Goal: Information Seeking & Learning: Learn about a topic

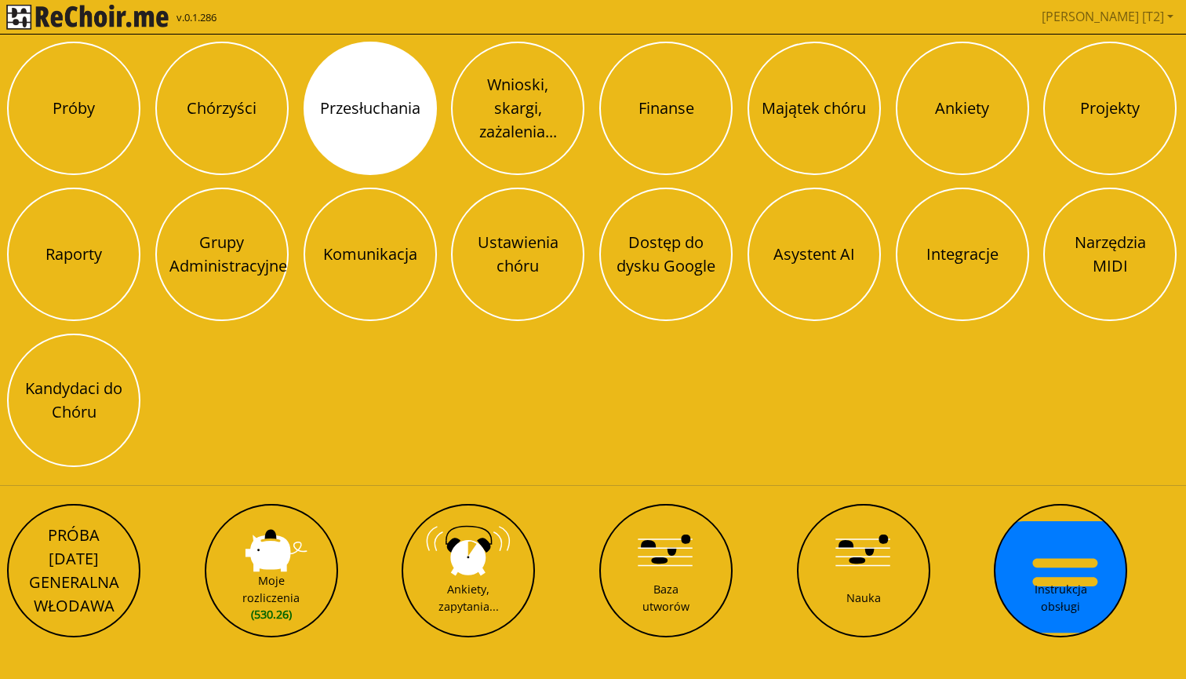
click at [384, 105] on button "Przesłuchania" at bounding box center [370, 108] width 133 height 133
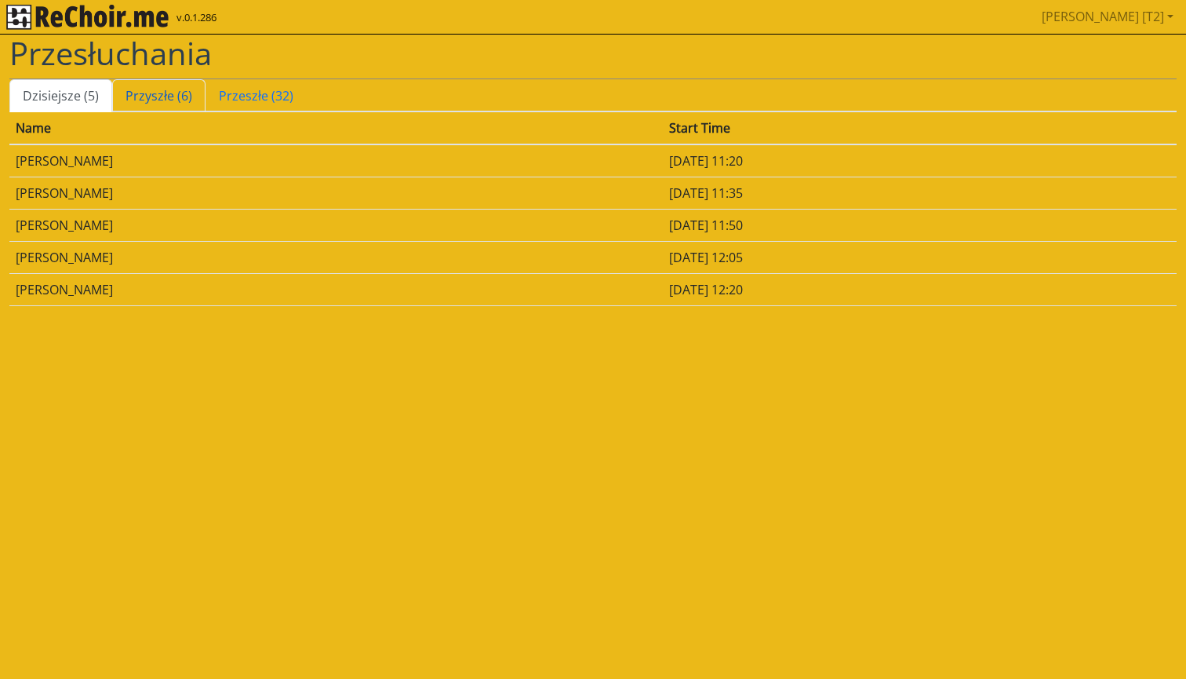
click at [155, 89] on link "Przyszłe (6)" at bounding box center [158, 95] width 93 height 33
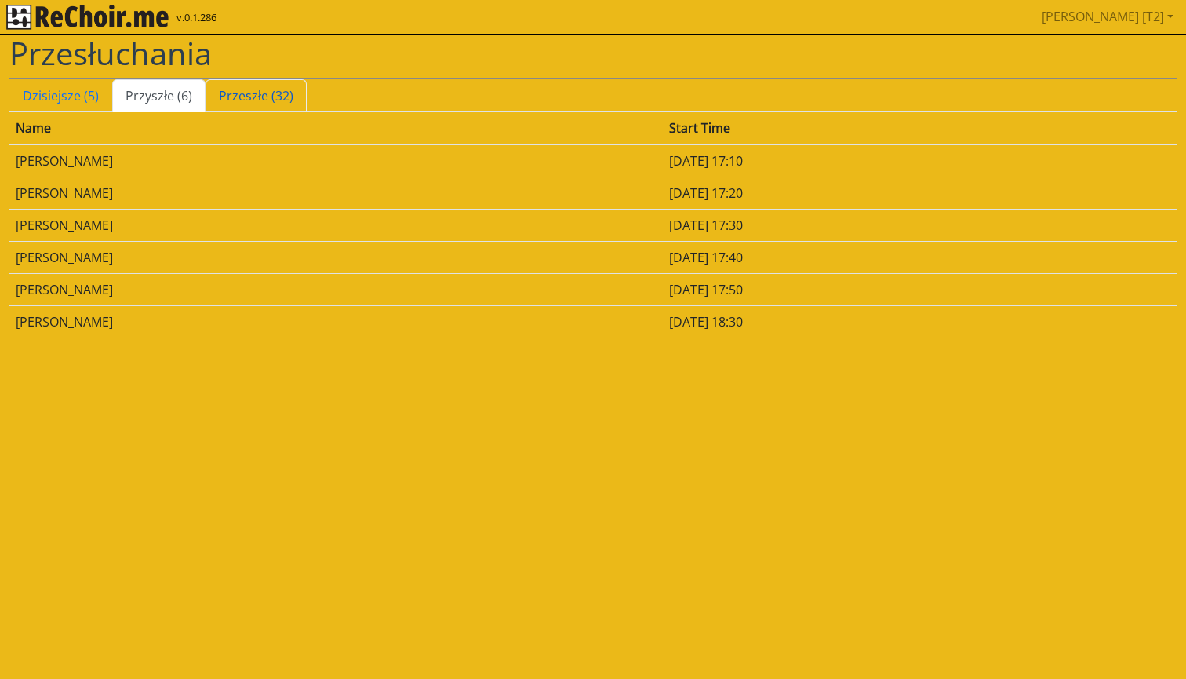
click at [239, 94] on link "Przeszłe (32)" at bounding box center [256, 95] width 101 height 33
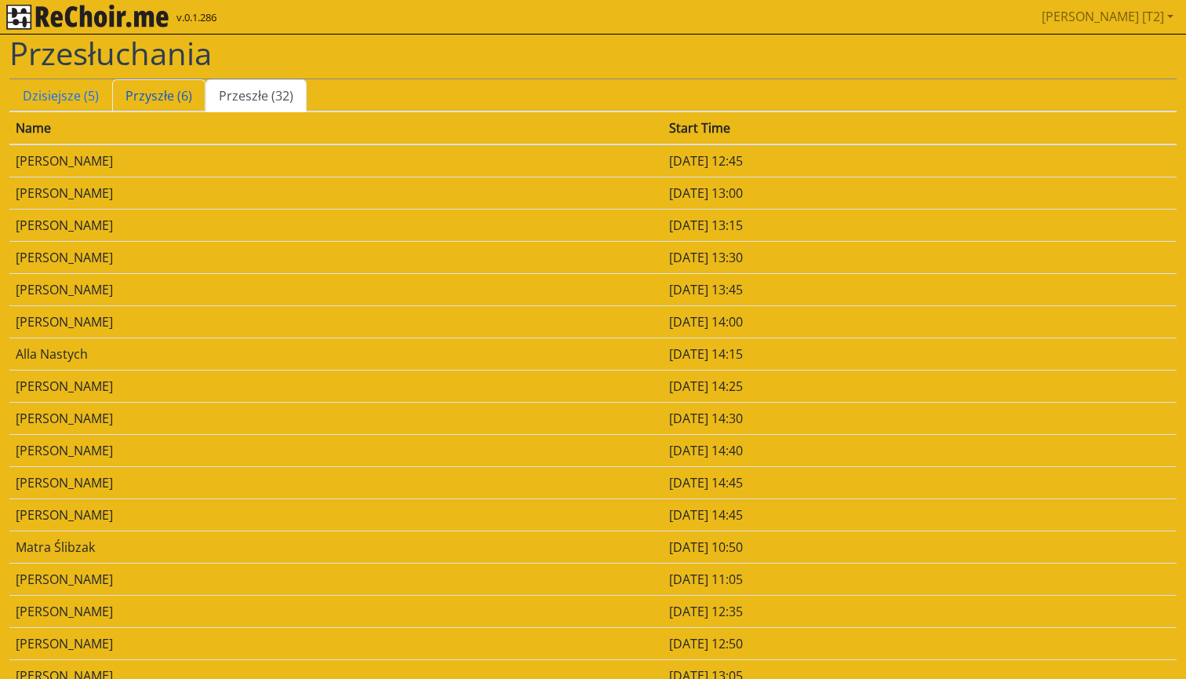
click at [159, 87] on link "Przyszłe (6)" at bounding box center [158, 95] width 93 height 33
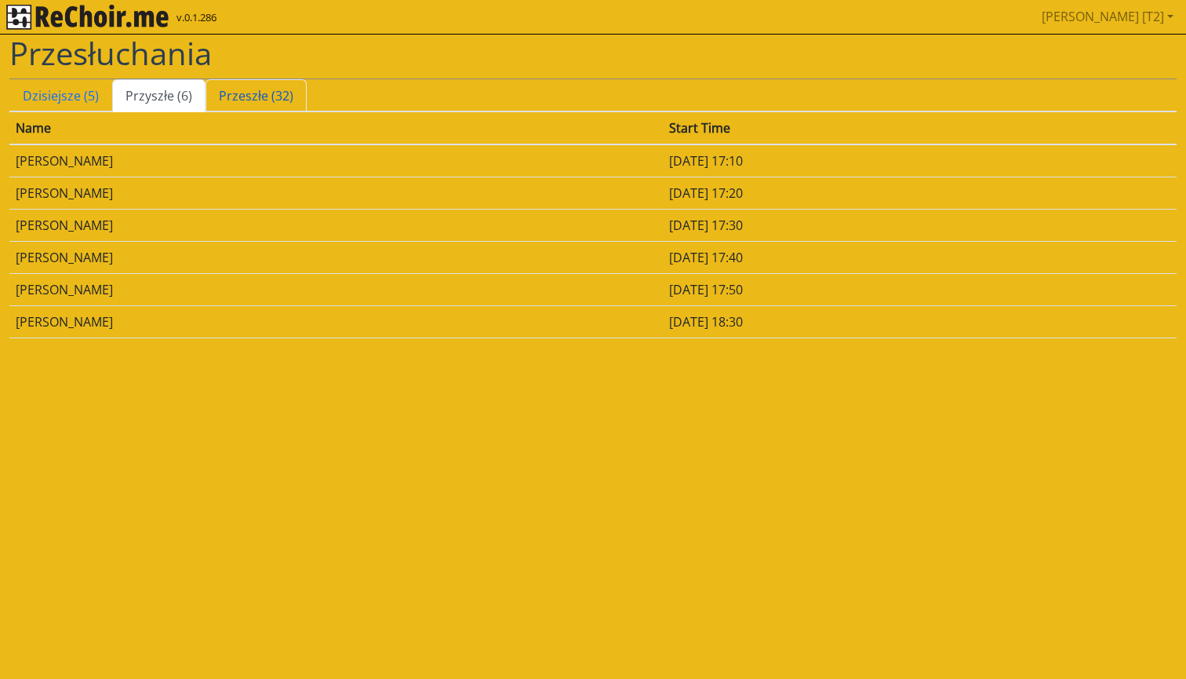
click at [222, 98] on link "Przeszłe (32)" at bounding box center [256, 95] width 101 height 33
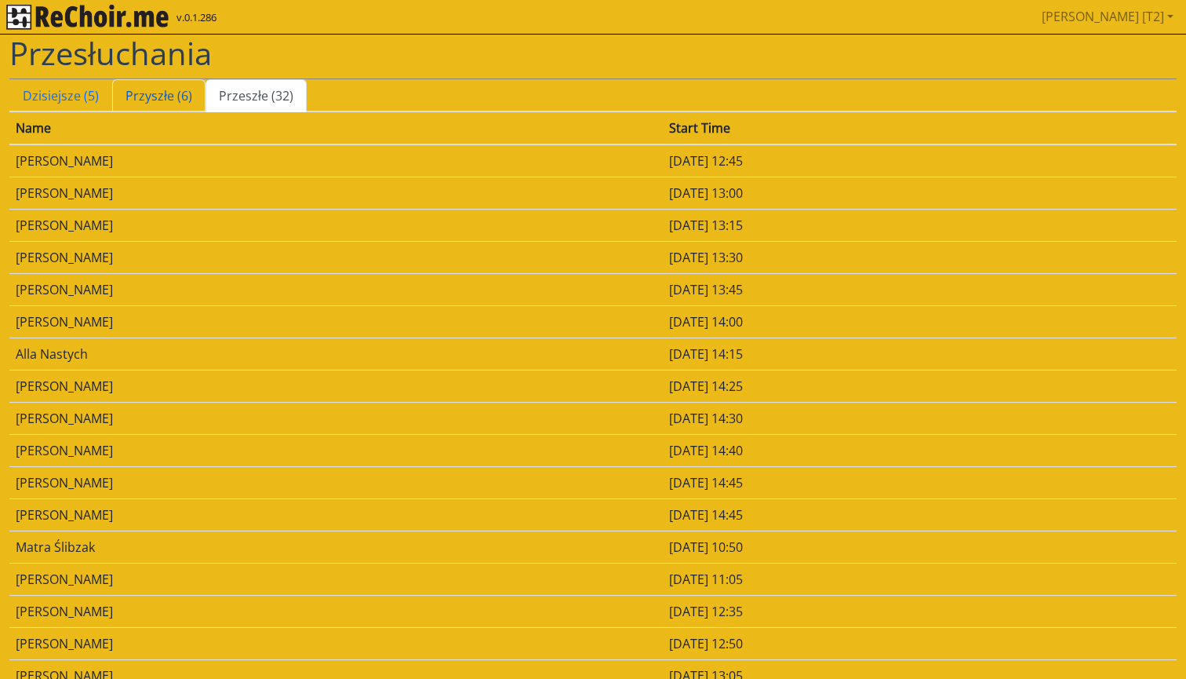
click at [160, 100] on link "Przyszłe (6)" at bounding box center [158, 95] width 93 height 33
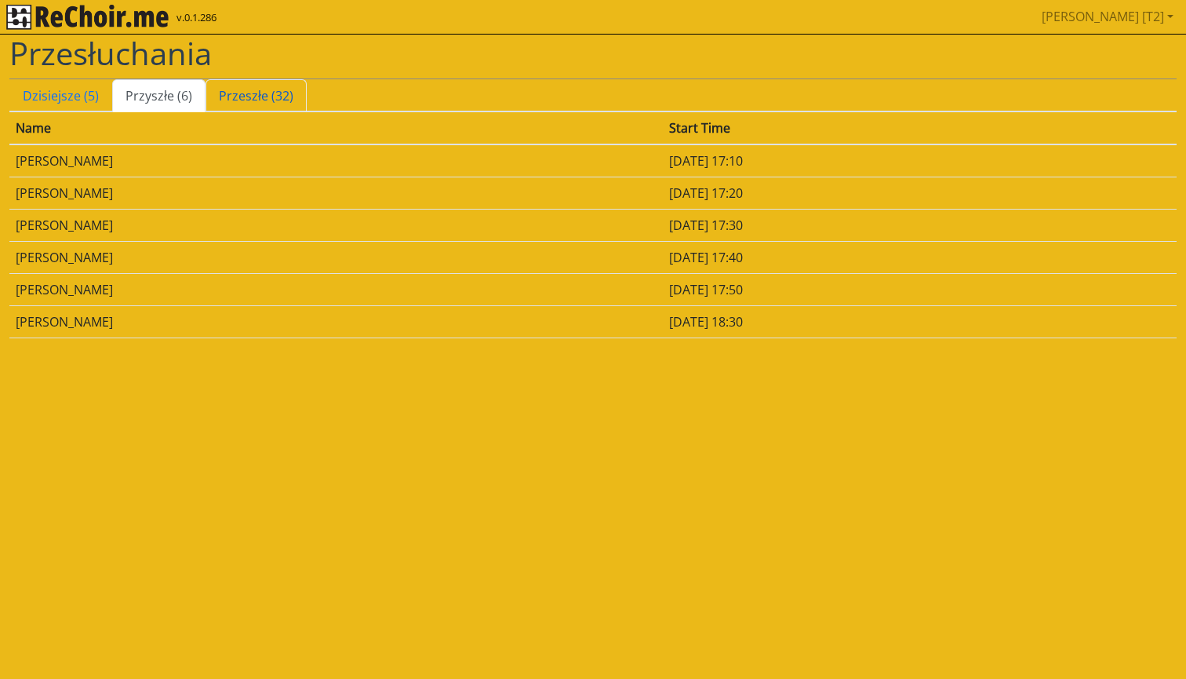
click at [241, 104] on link "Przeszłe (32)" at bounding box center [256, 95] width 101 height 33
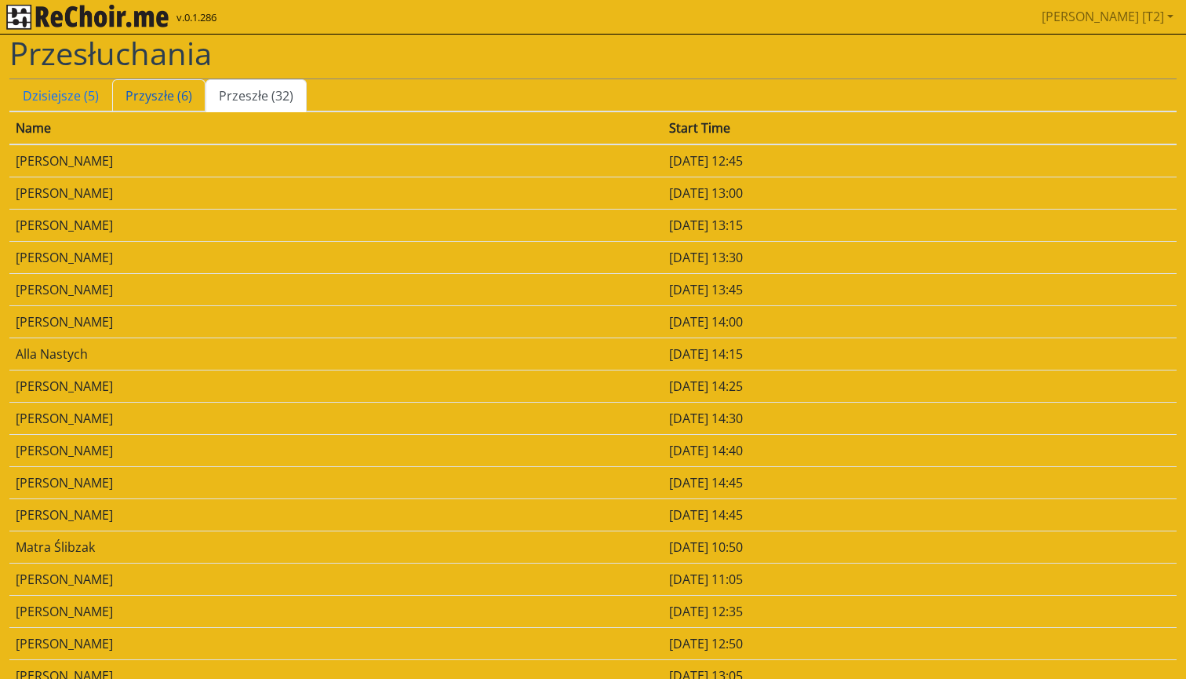
click at [160, 103] on link "Przyszłe (6)" at bounding box center [158, 95] width 93 height 33
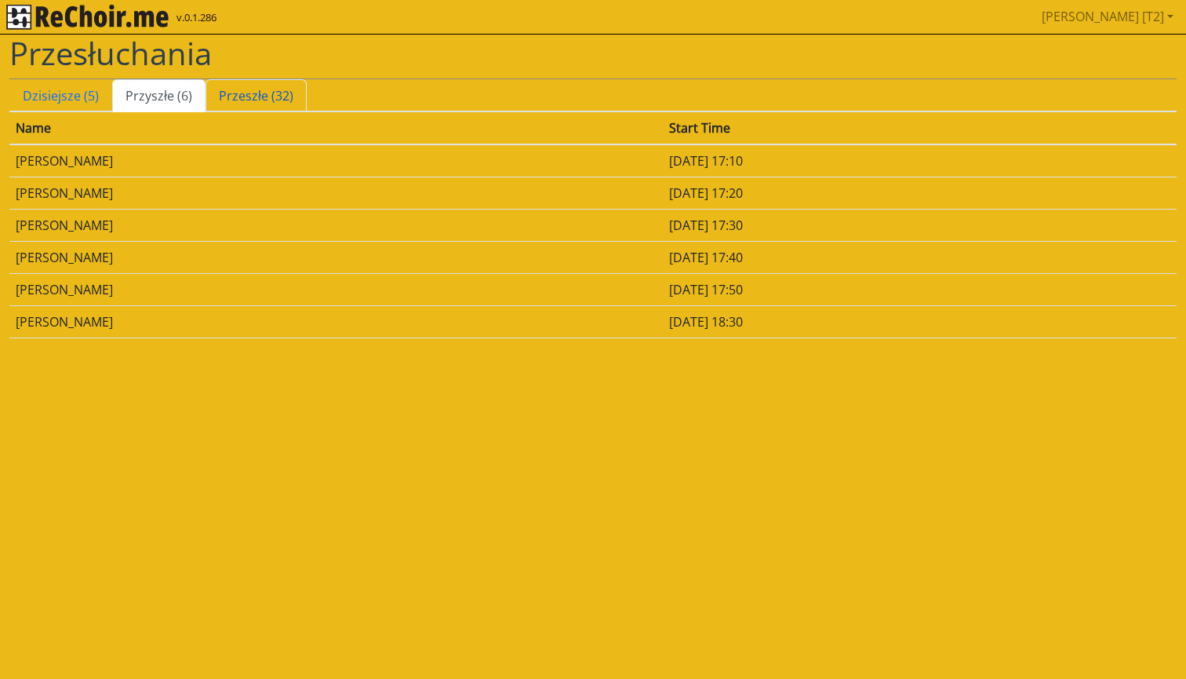
click at [257, 89] on link "Przeszłe (32)" at bounding box center [256, 95] width 101 height 33
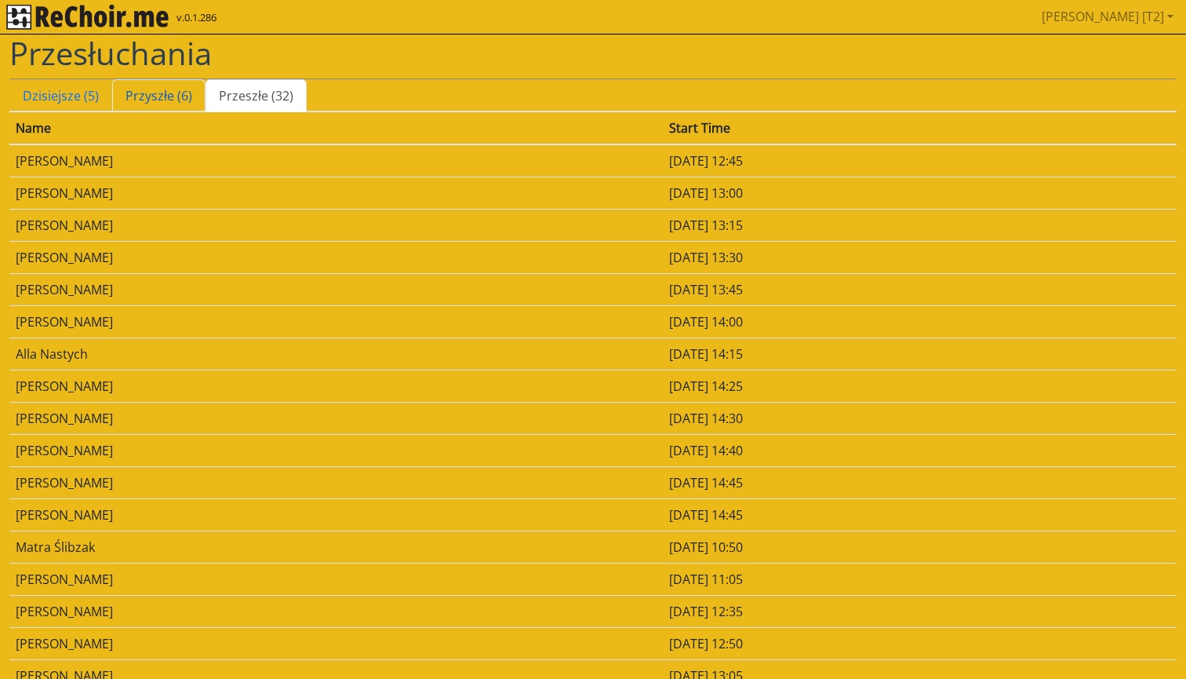
click at [156, 93] on link "Przyszłe (6)" at bounding box center [158, 95] width 93 height 33
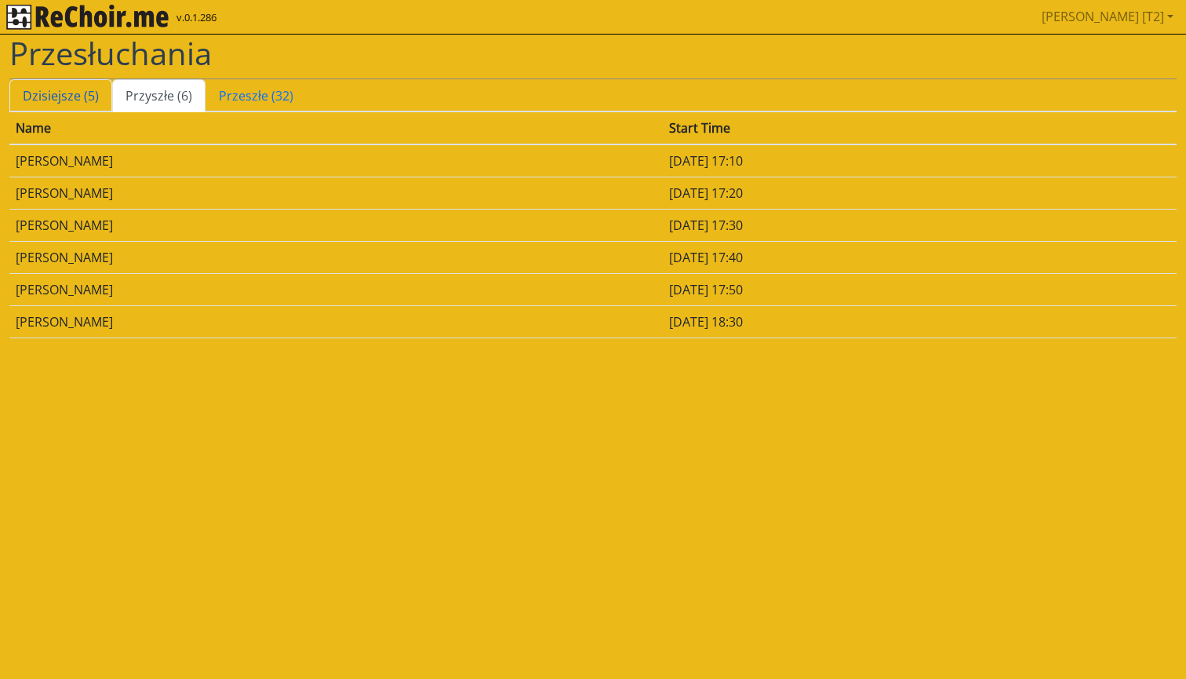
click at [66, 87] on link "Dzisiejsze (5)" at bounding box center [60, 95] width 103 height 33
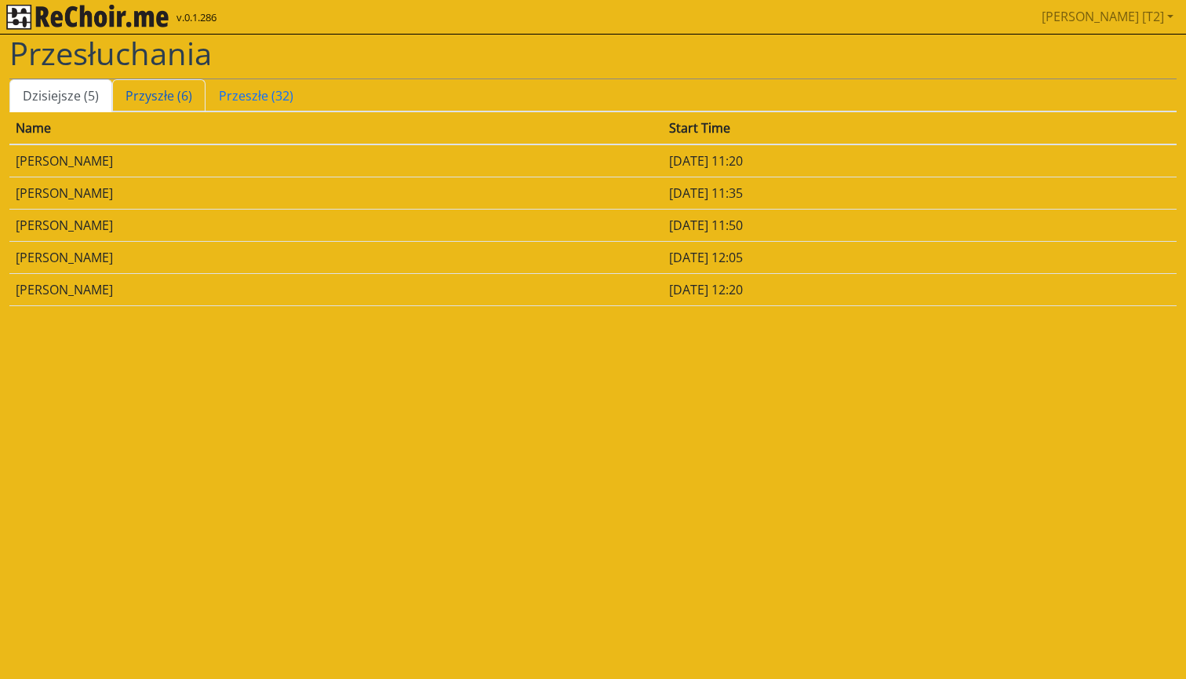
click at [136, 94] on link "Przyszłe (6)" at bounding box center [158, 95] width 93 height 33
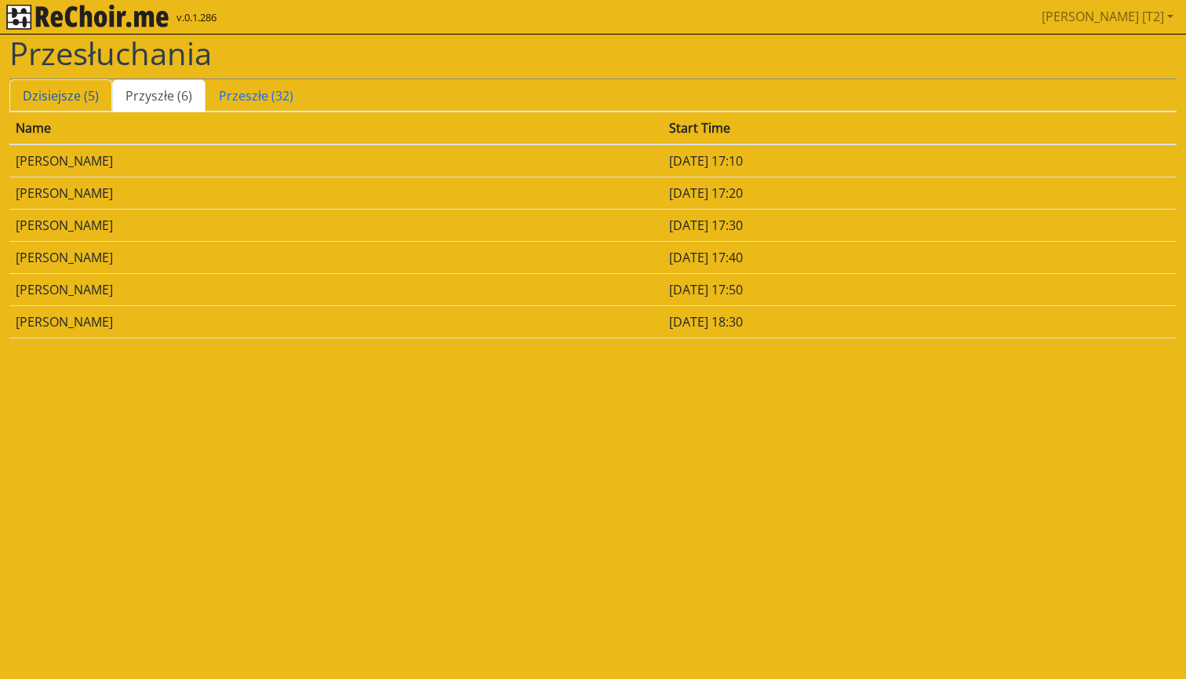
click at [74, 93] on link "Dzisiejsze (5)" at bounding box center [60, 95] width 103 height 33
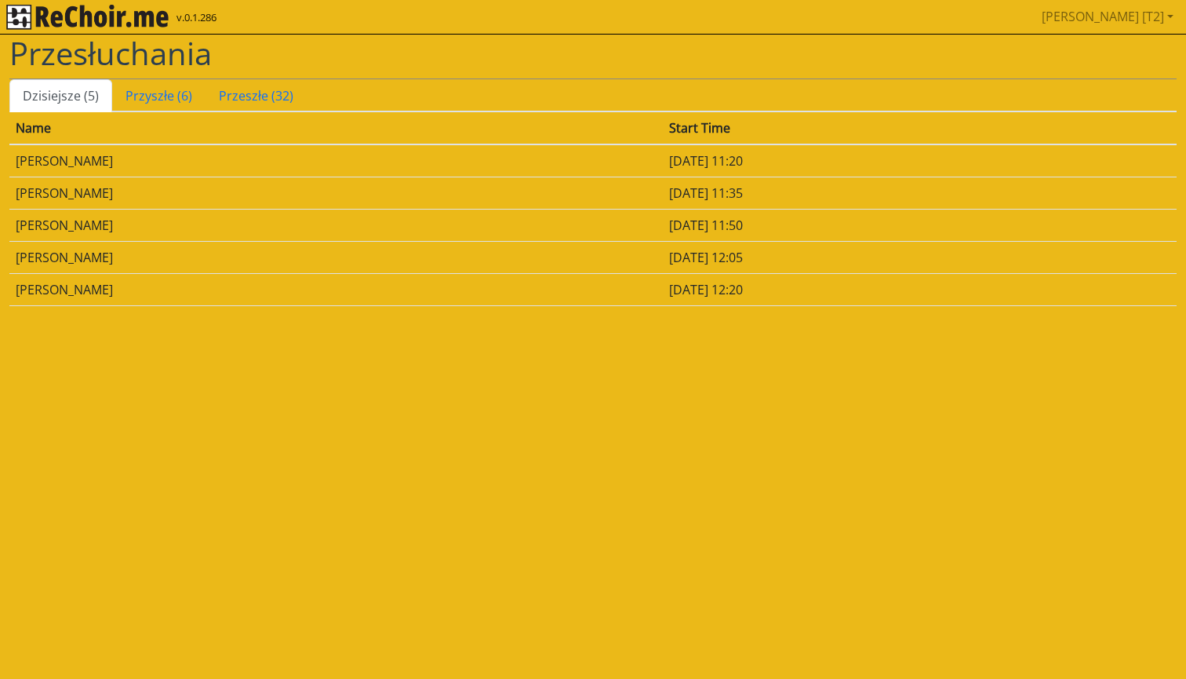
click at [64, 89] on link "Dzisiejsze (5)" at bounding box center [60, 95] width 103 height 33
click at [142, 101] on link "Przyszłe (6)" at bounding box center [158, 95] width 93 height 33
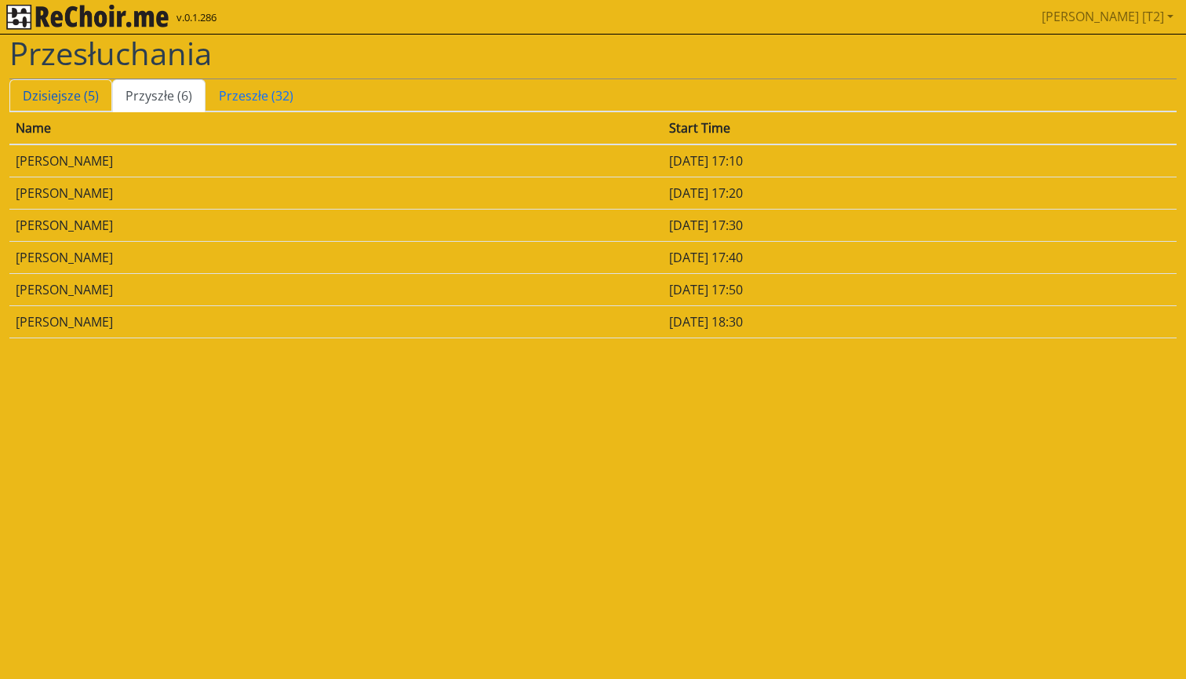
click at [79, 93] on link "Dzisiejsze (5)" at bounding box center [60, 95] width 103 height 33
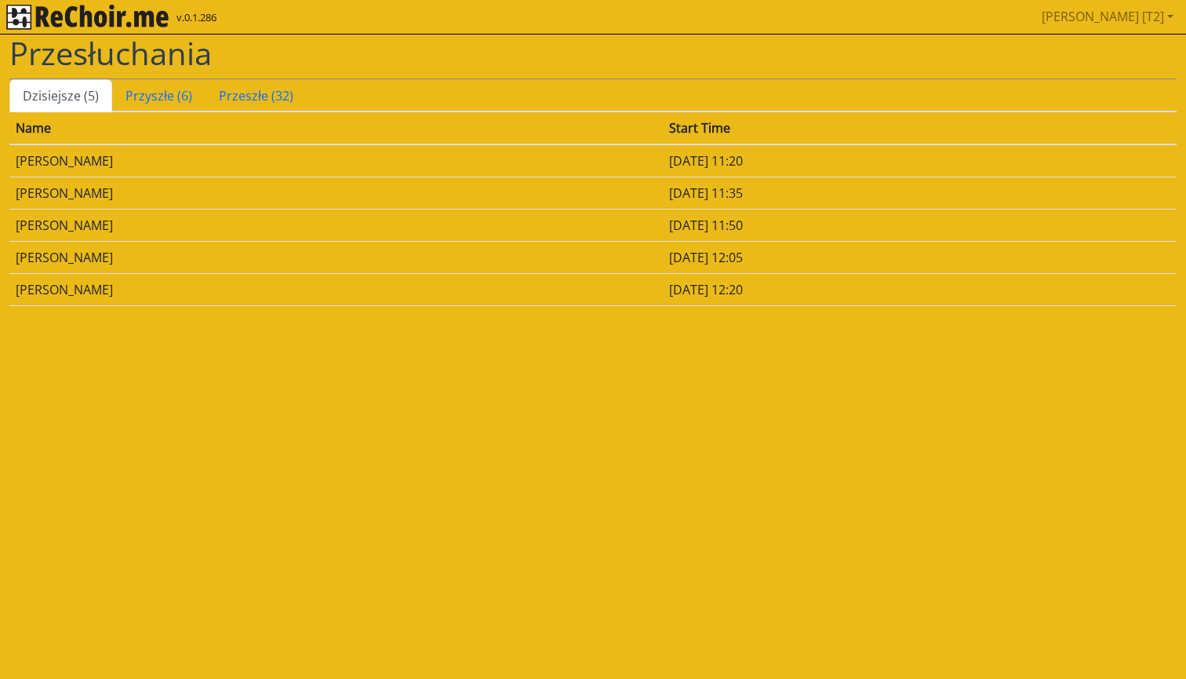
click at [121, 146] on td "[PERSON_NAME]" at bounding box center [336, 160] width 654 height 33
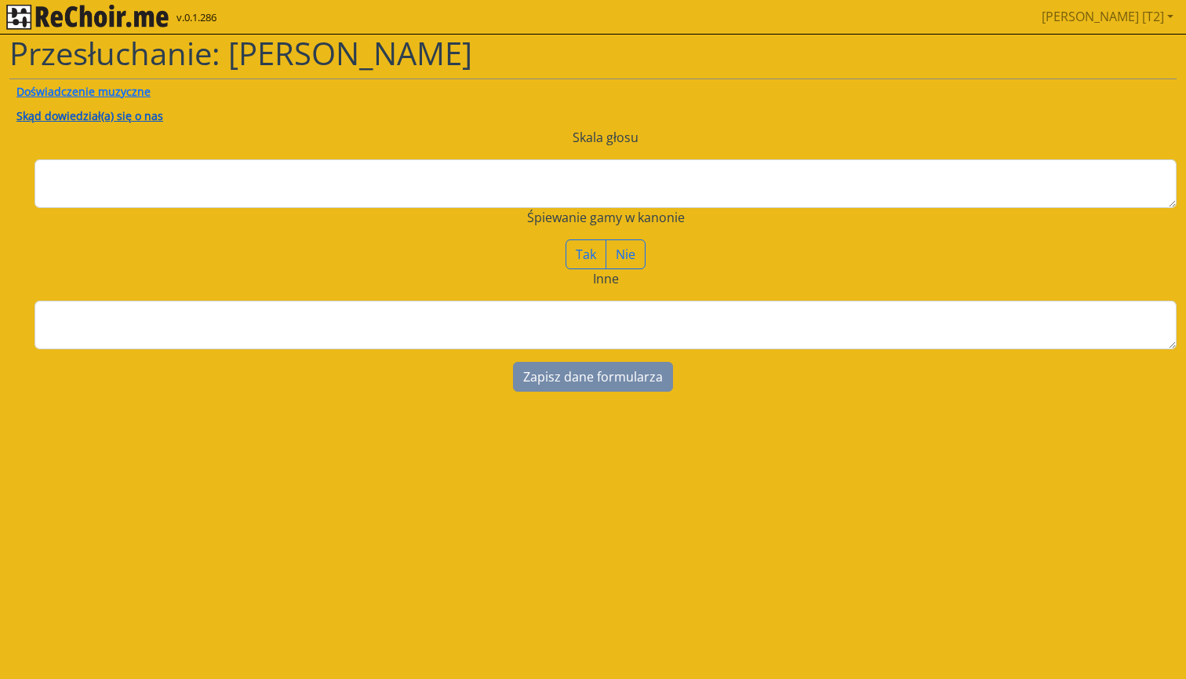
click at [113, 113] on strong "Skąd dowiedział(a) się o nas" at bounding box center [89, 115] width 147 height 15
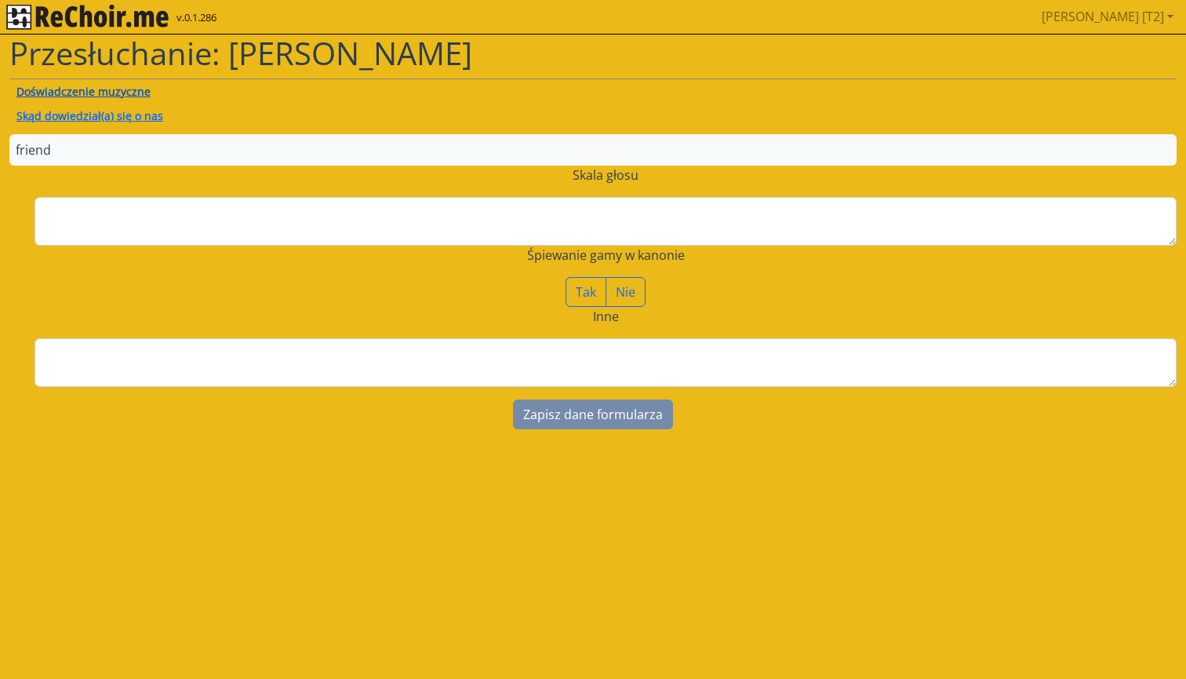
click at [105, 97] on strong "Doświadczenie muzyczne" at bounding box center [83, 91] width 134 height 15
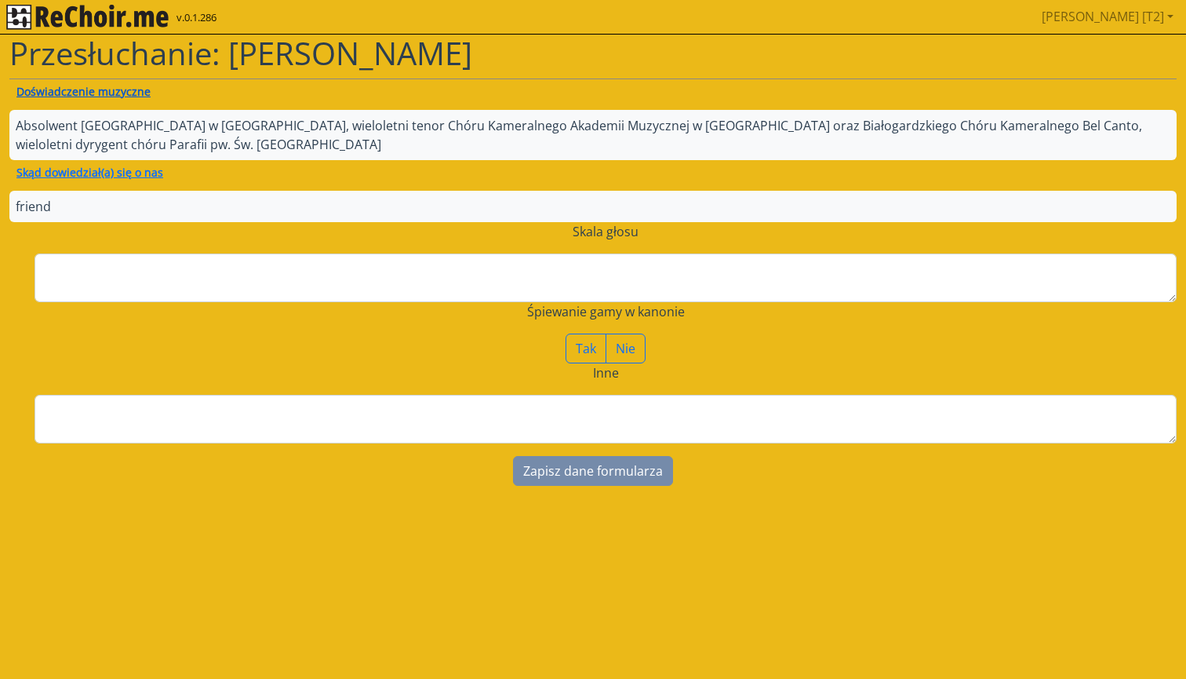
click at [109, 94] on strong "Doświadczenie muzyczne" at bounding box center [83, 91] width 134 height 15
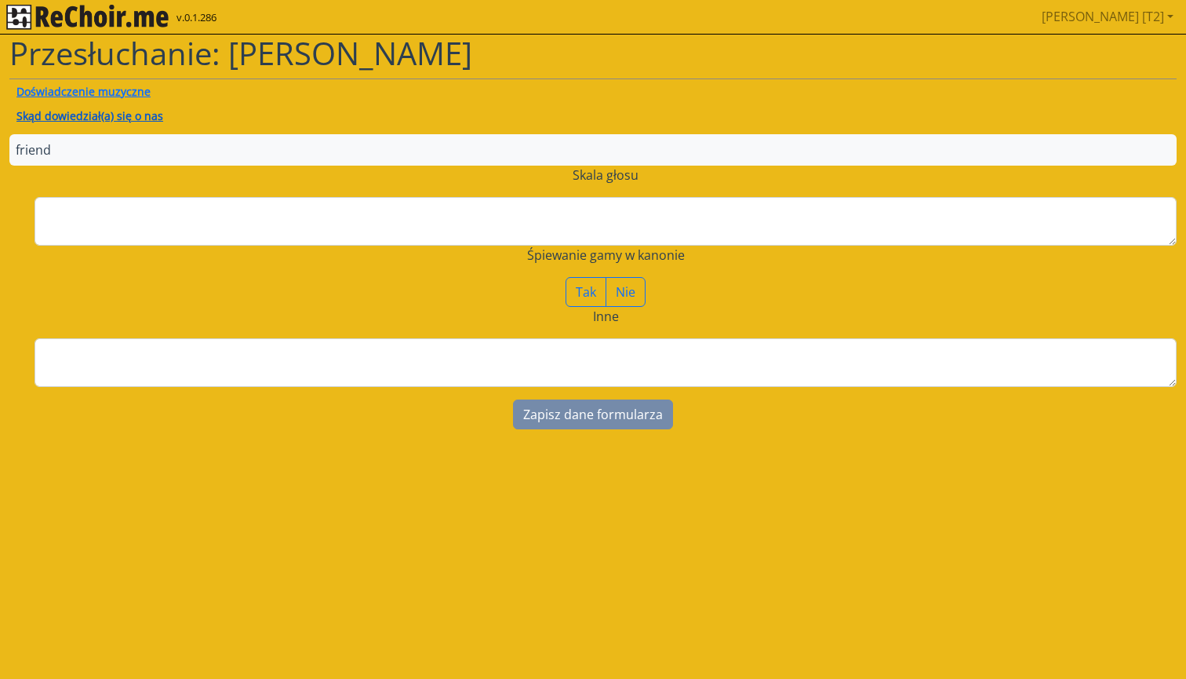
click at [101, 117] on strong "Skąd dowiedział(a) się o nas" at bounding box center [89, 115] width 147 height 15
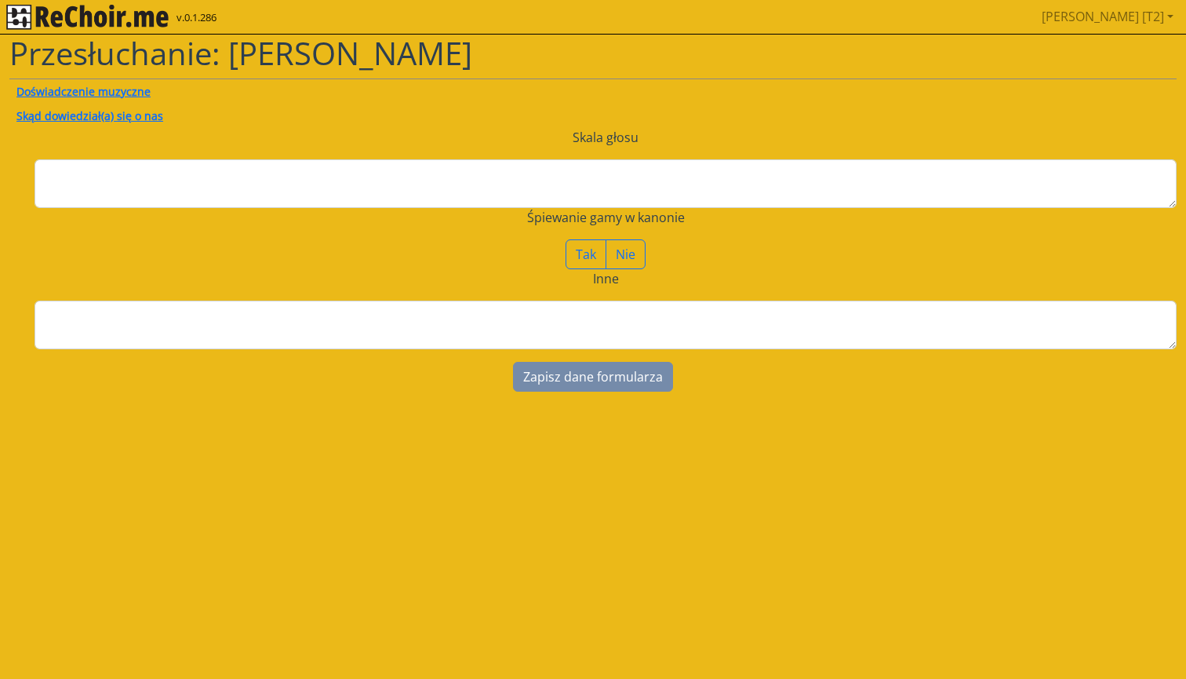
click at [86, 75] on div "Przesłuchanie: [PERSON_NAME]" at bounding box center [593, 57] width 1168 height 45
click at [86, 89] on strong "Doświadczenie muzyczne" at bounding box center [83, 91] width 134 height 15
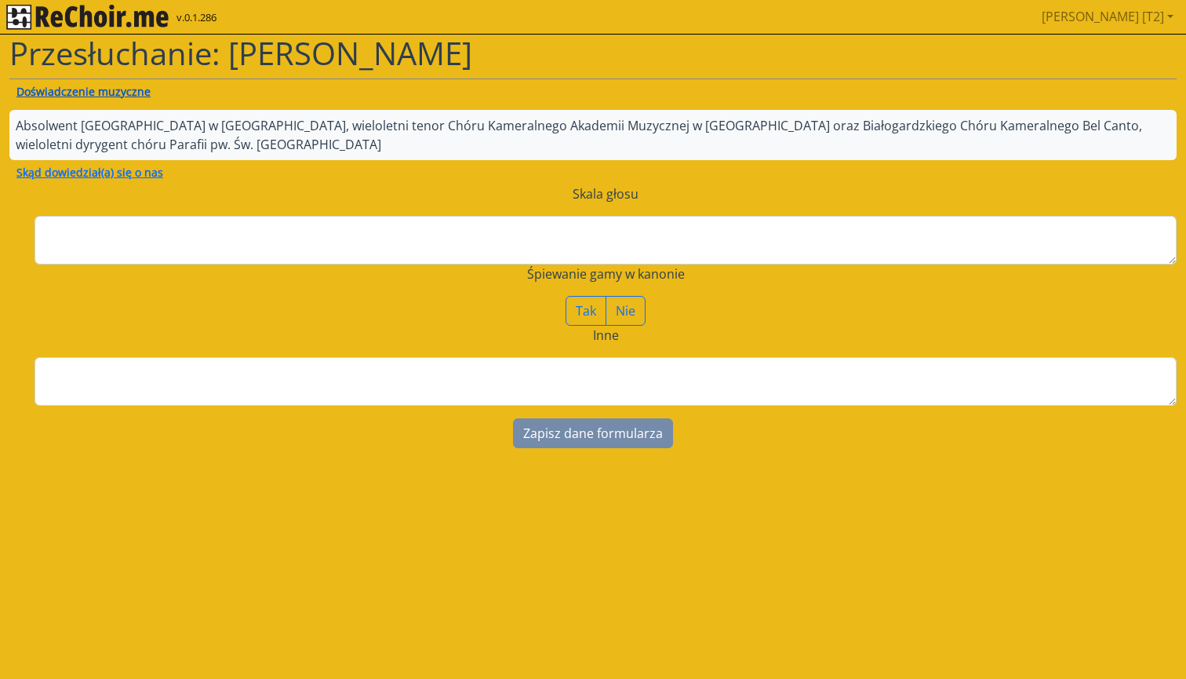
click at [86, 89] on strong "Doświadczenie muzyczne" at bounding box center [83, 91] width 134 height 15
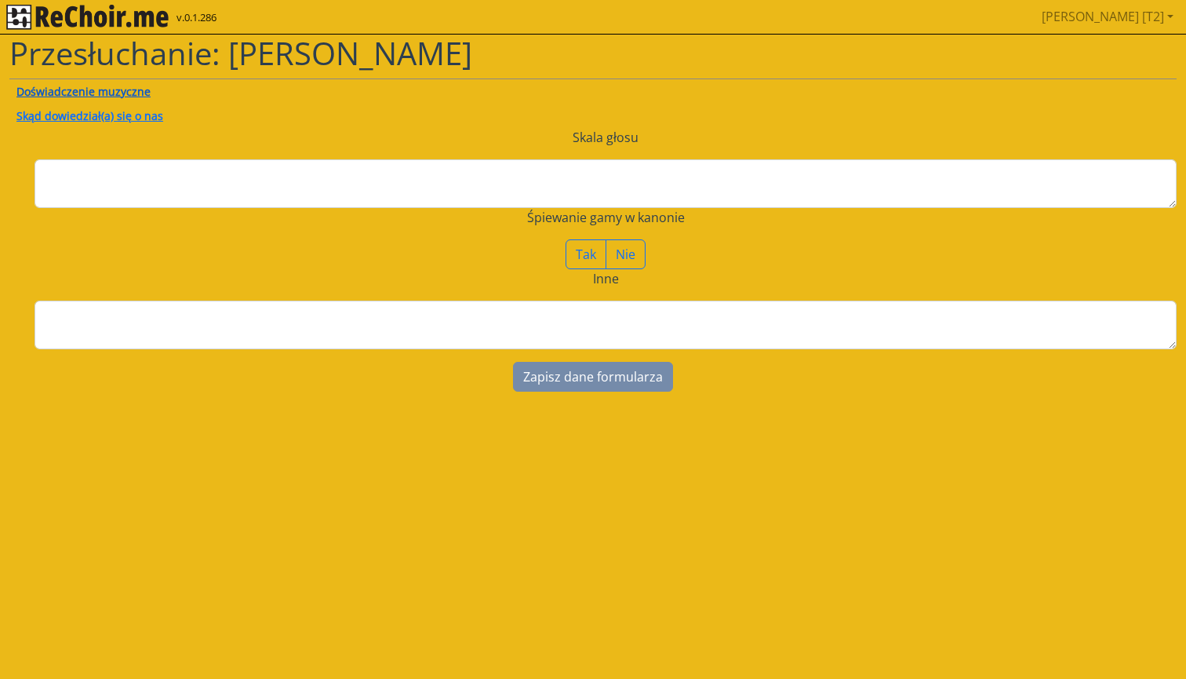
click at [87, 88] on strong "Doświadczenie muzyczne" at bounding box center [83, 91] width 134 height 15
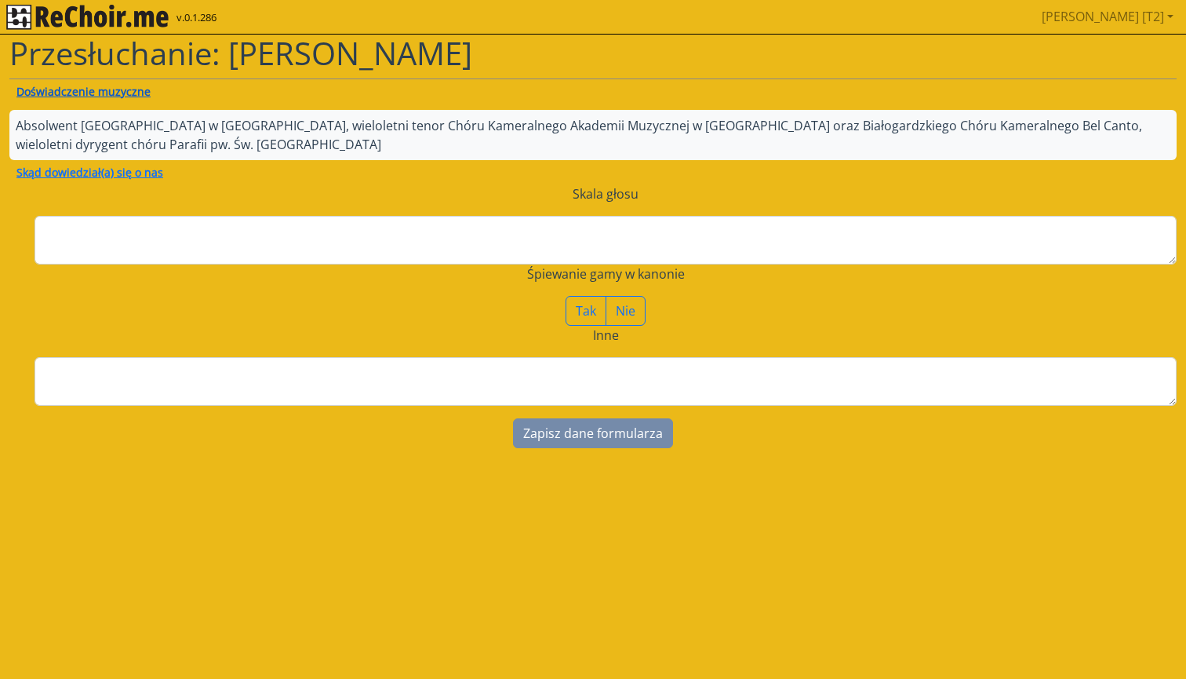
click at [91, 90] on strong "Doświadczenie muzyczne" at bounding box center [83, 91] width 134 height 15
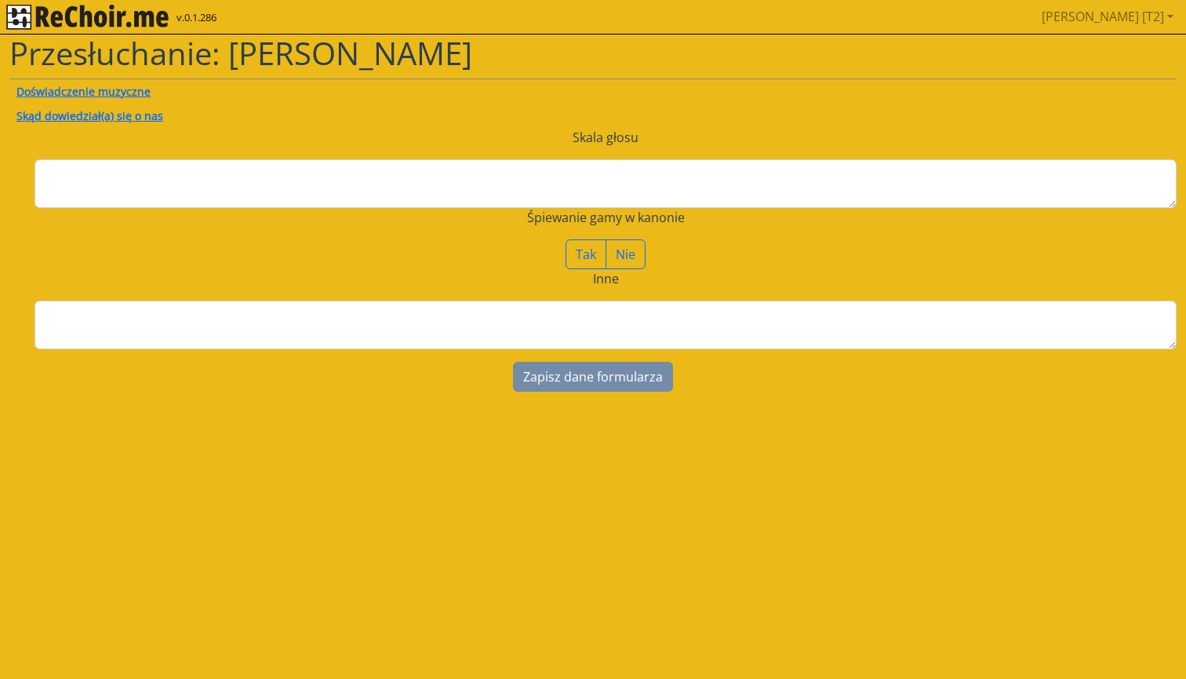
click at [107, 20] on img "rekłajer mi" at bounding box center [87, 17] width 162 height 25
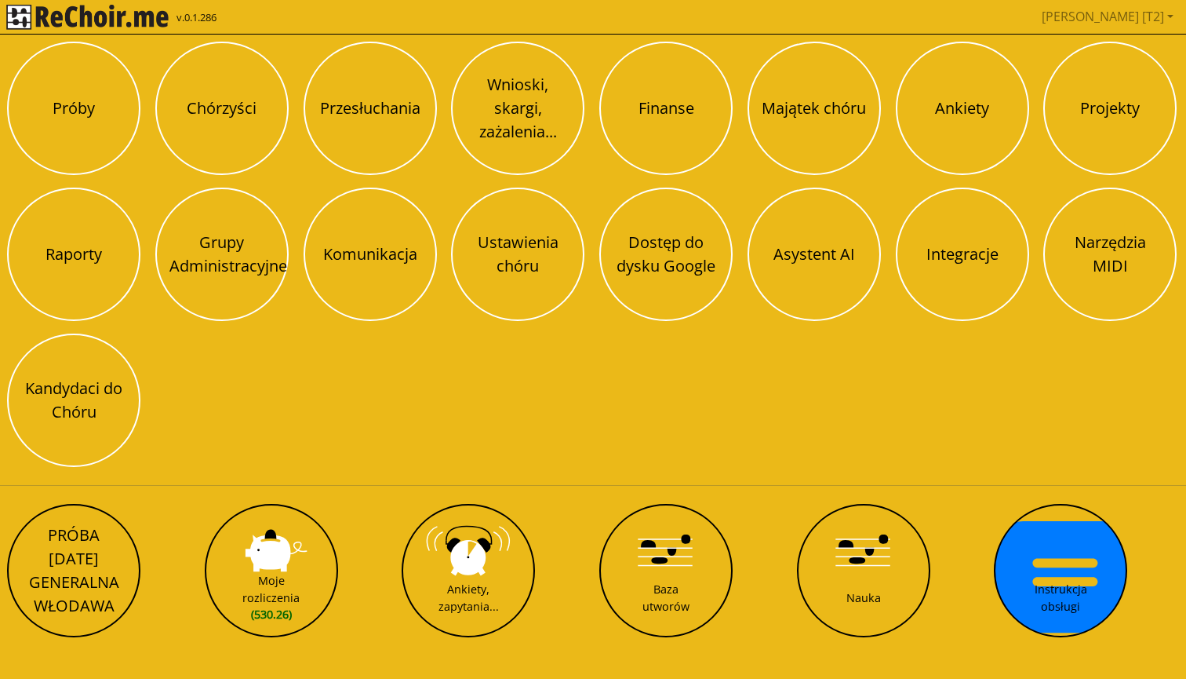
click at [67, 29] on img "rekłajer mi" at bounding box center [87, 17] width 162 height 25
click at [58, 26] on img "rekłajer mi" at bounding box center [87, 17] width 162 height 25
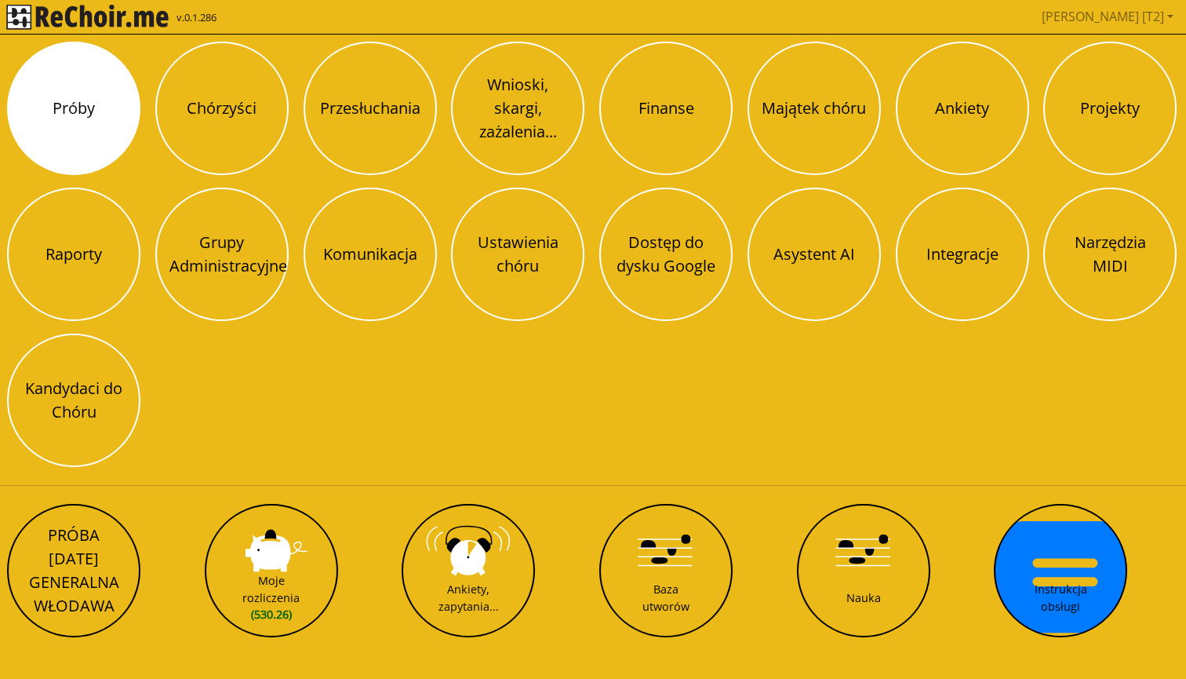
click at [78, 94] on button "Próby" at bounding box center [73, 108] width 133 height 133
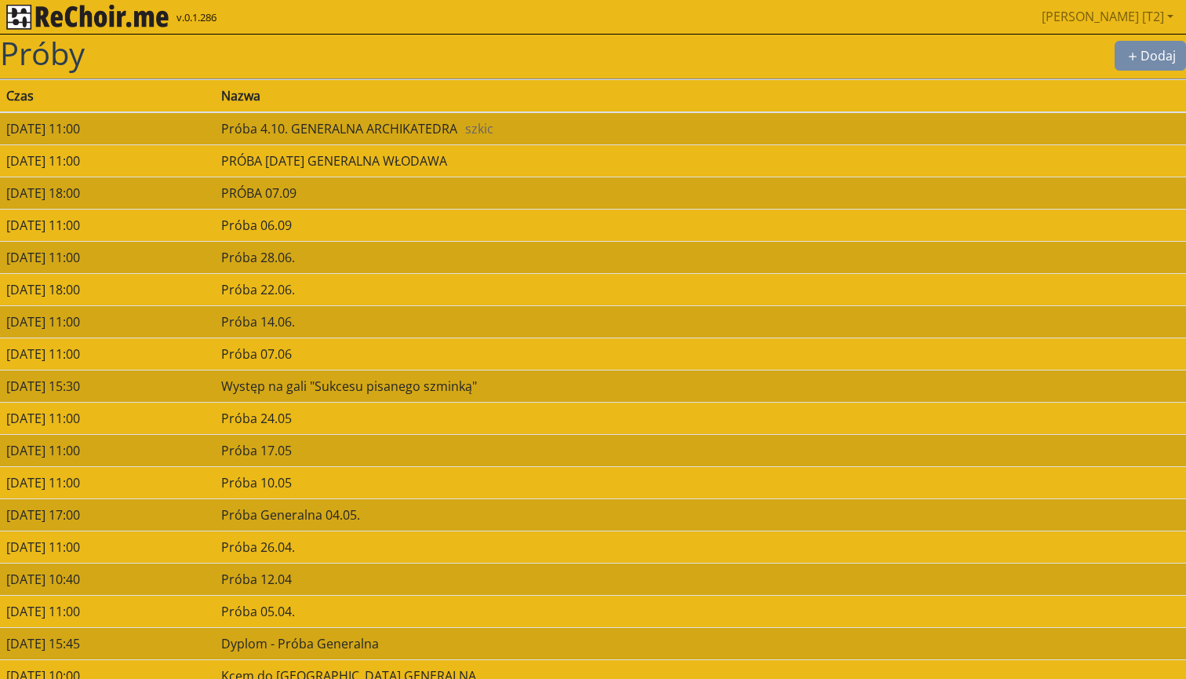
click at [94, 13] on img "rekłajer mi" at bounding box center [87, 17] width 162 height 25
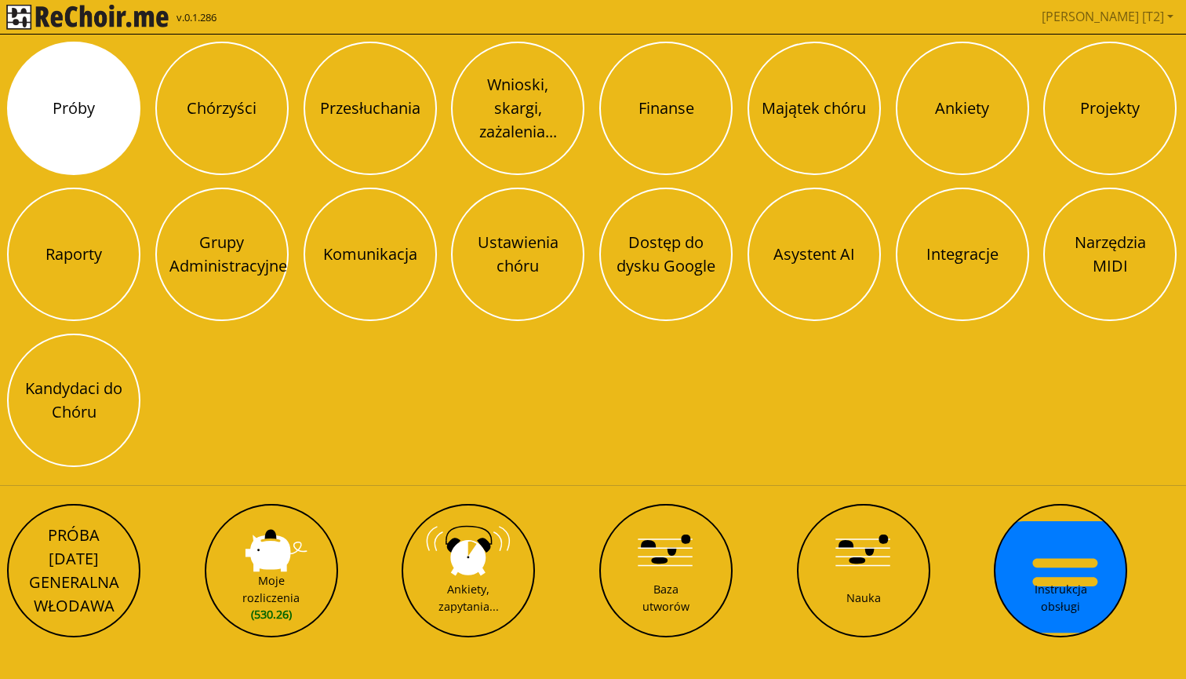
click at [115, 99] on button "Próby" at bounding box center [73, 108] width 133 height 133
